Goal: Information Seeking & Learning: Learn about a topic

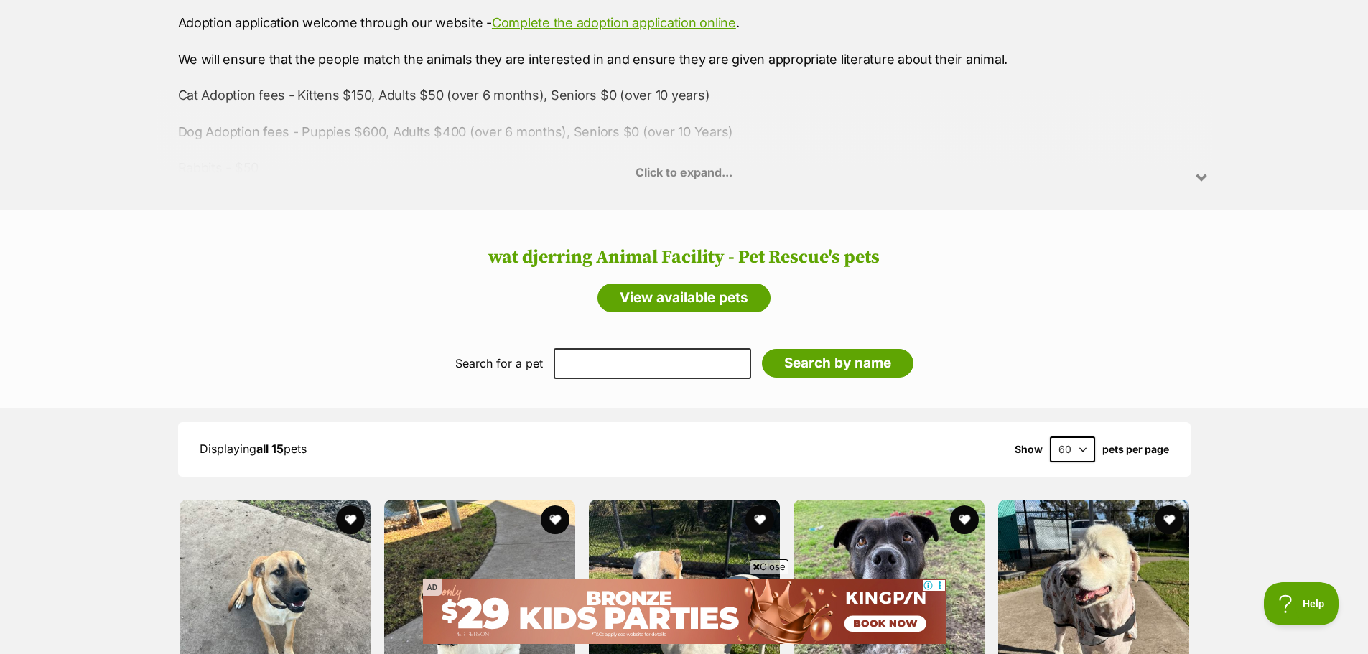
scroll to position [934, 0]
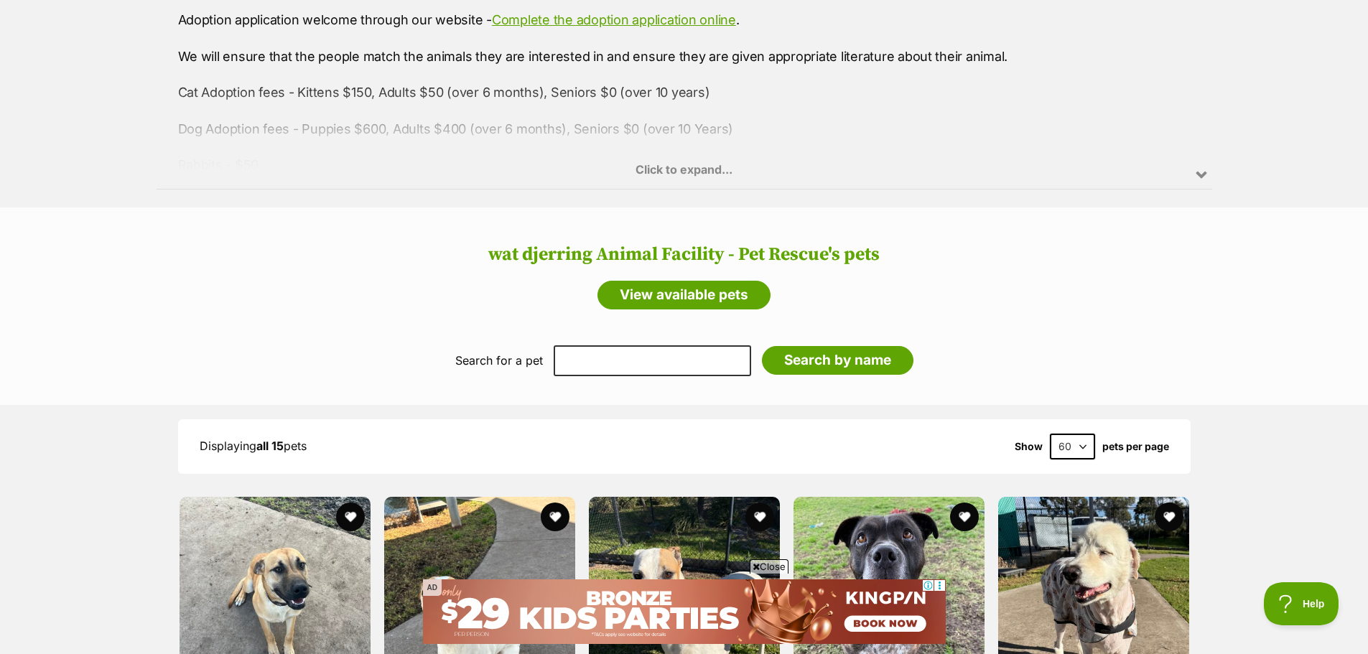
click at [674, 165] on div "Click to expand..." at bounding box center [685, 133] width 1056 height 112
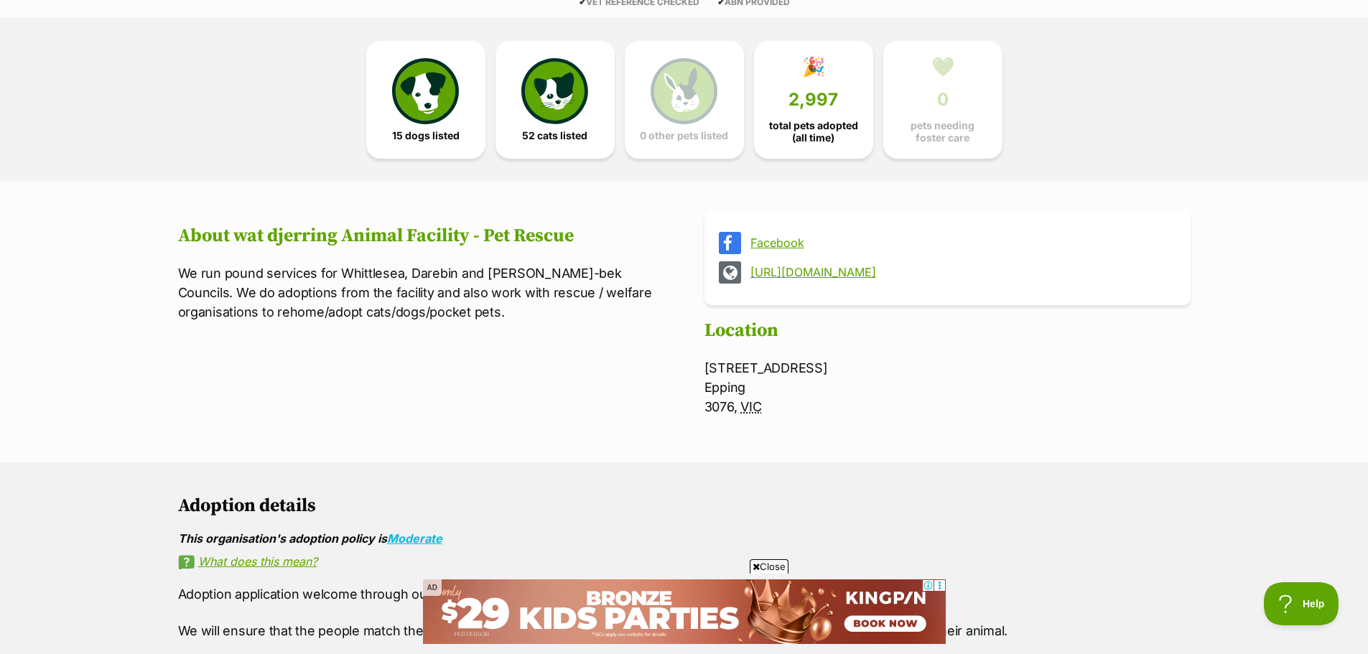
scroll to position [0, 0]
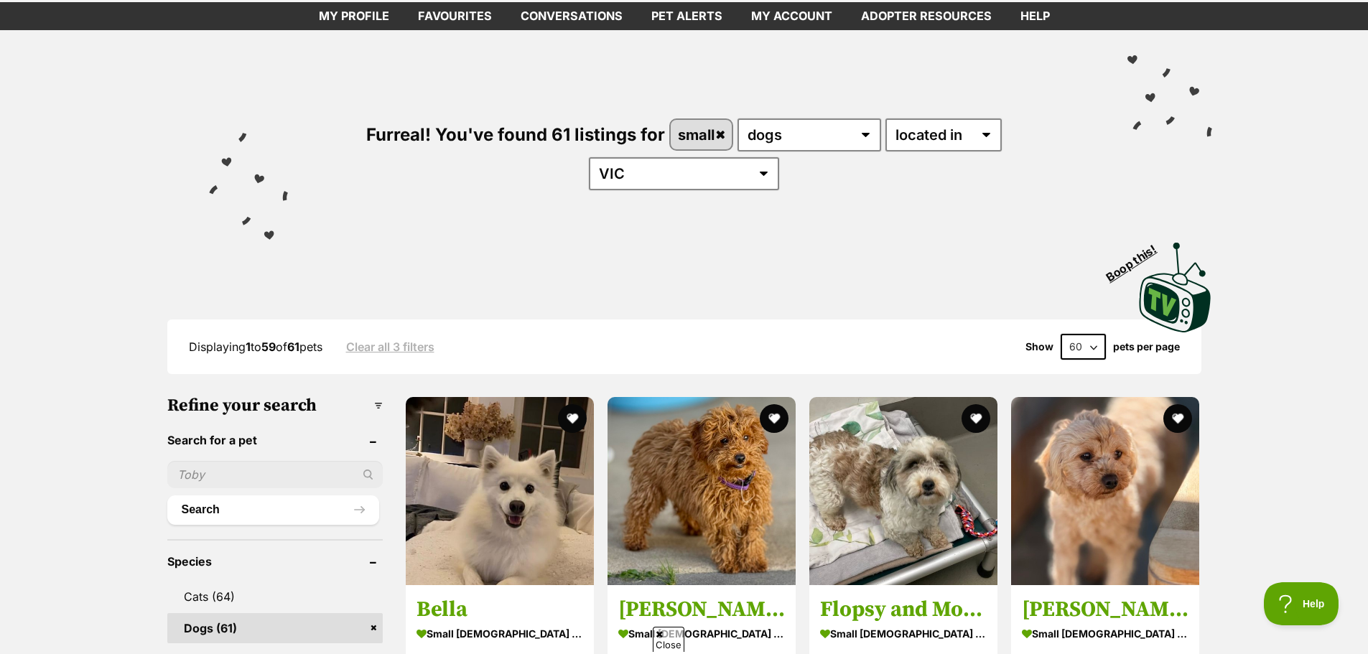
scroll to position [215, 0]
